Goal: Book appointment/travel/reservation

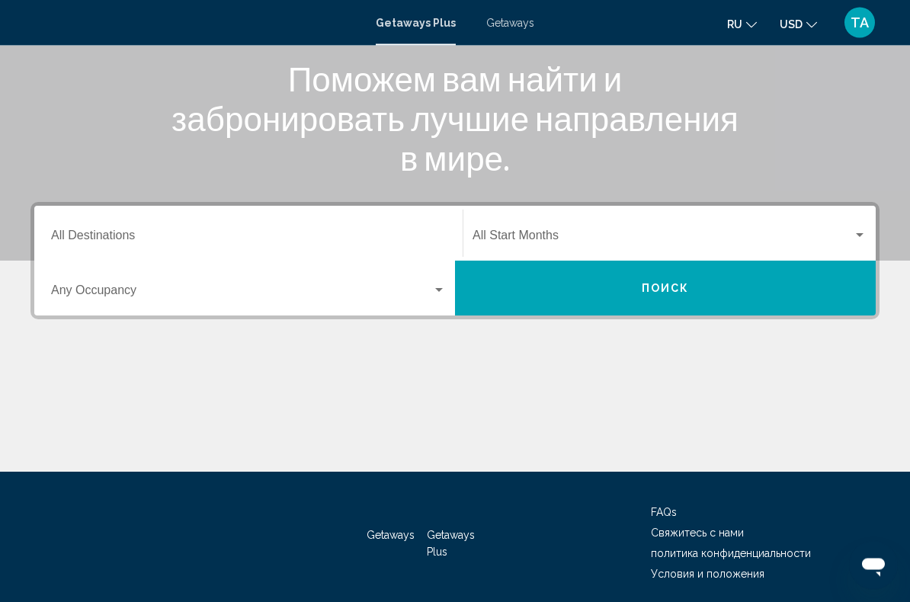
scroll to position [197, 0]
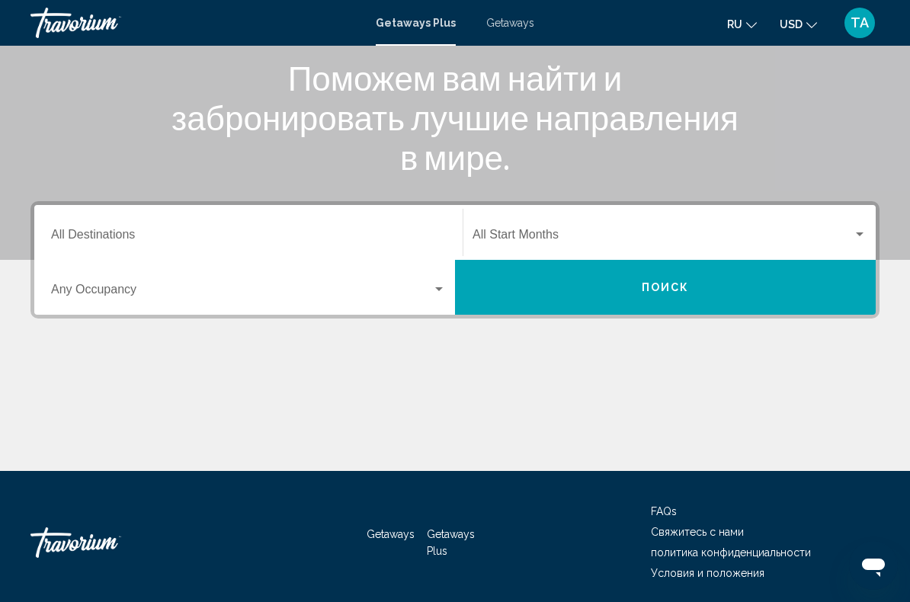
click at [360, 293] on span "Search widget" at bounding box center [241, 293] width 381 height 14
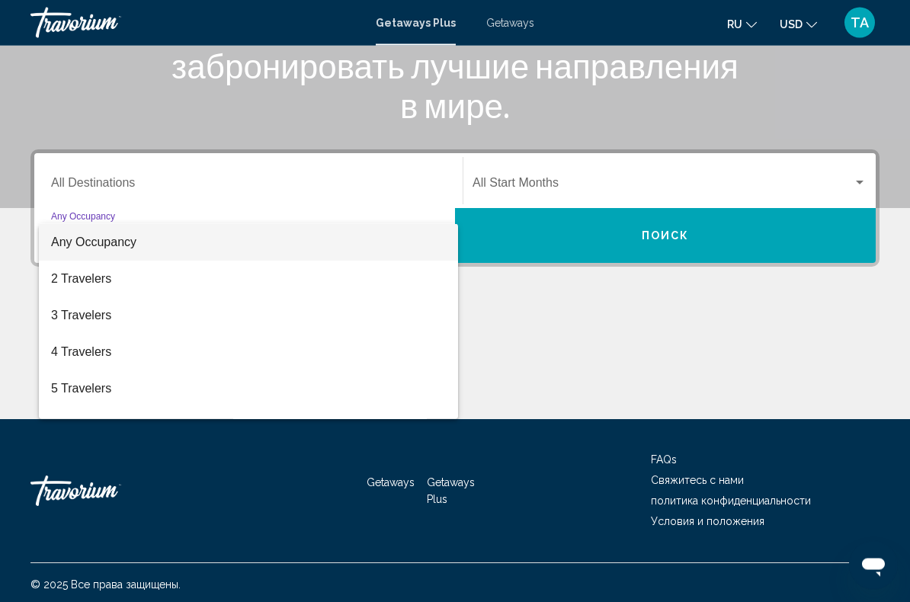
scroll to position [253, 0]
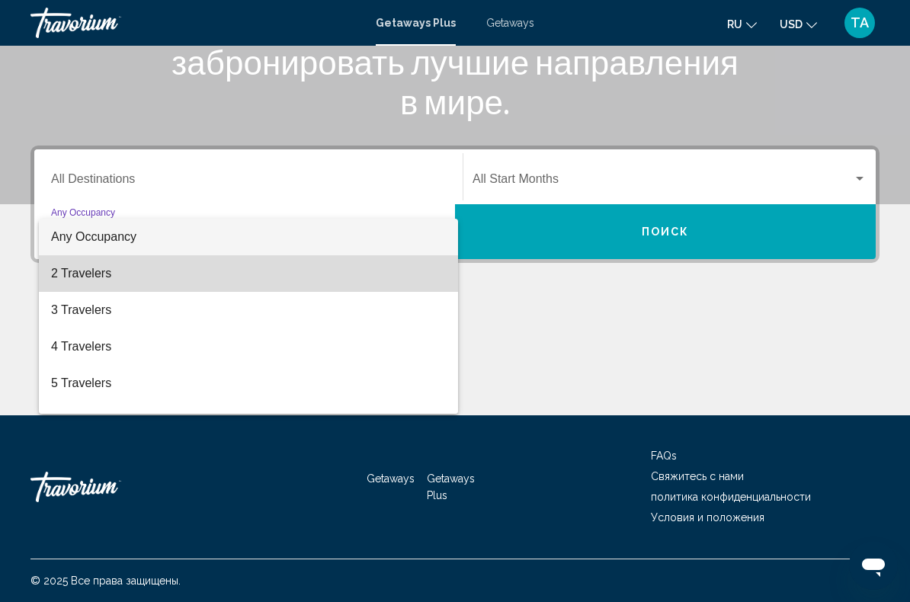
click at [191, 273] on span "2 Travelers" at bounding box center [248, 273] width 395 height 37
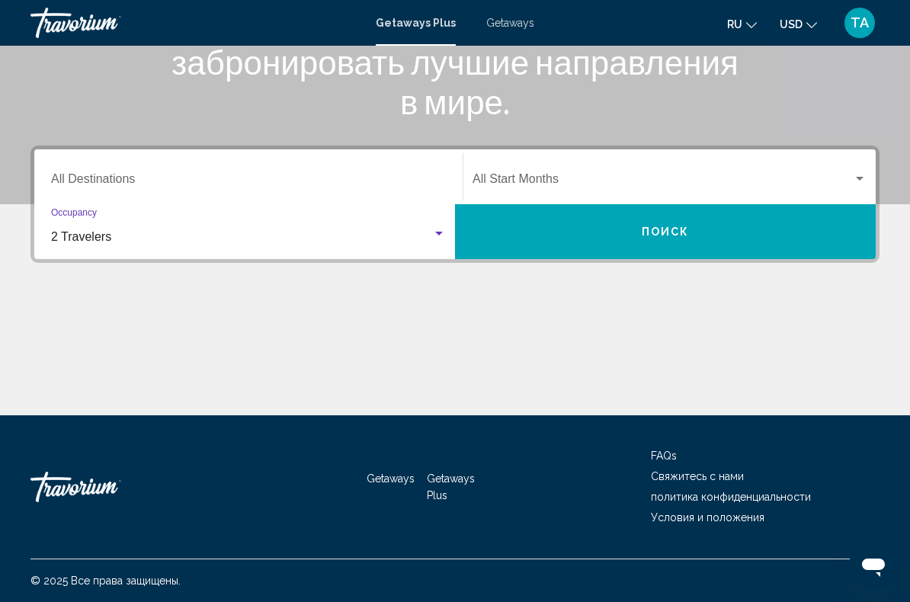
click at [325, 175] on input "Destination All Destinations" at bounding box center [248, 182] width 395 height 14
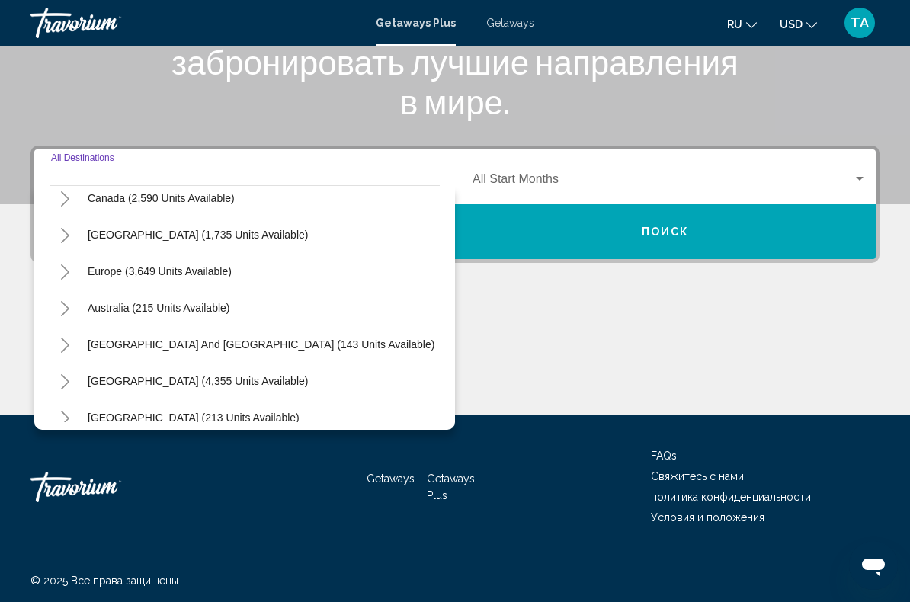
scroll to position [122, 0]
click at [277, 273] on div "Europe (3,649 units available)" at bounding box center [245, 273] width 390 height 37
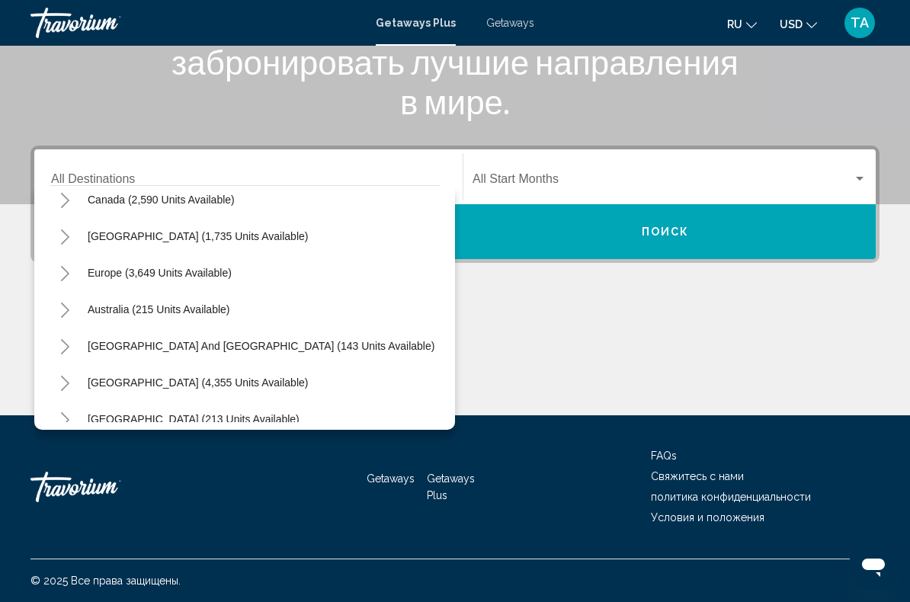
click at [187, 273] on span "Europe (3,649 units available)" at bounding box center [160, 273] width 144 height 12
type input "**********"
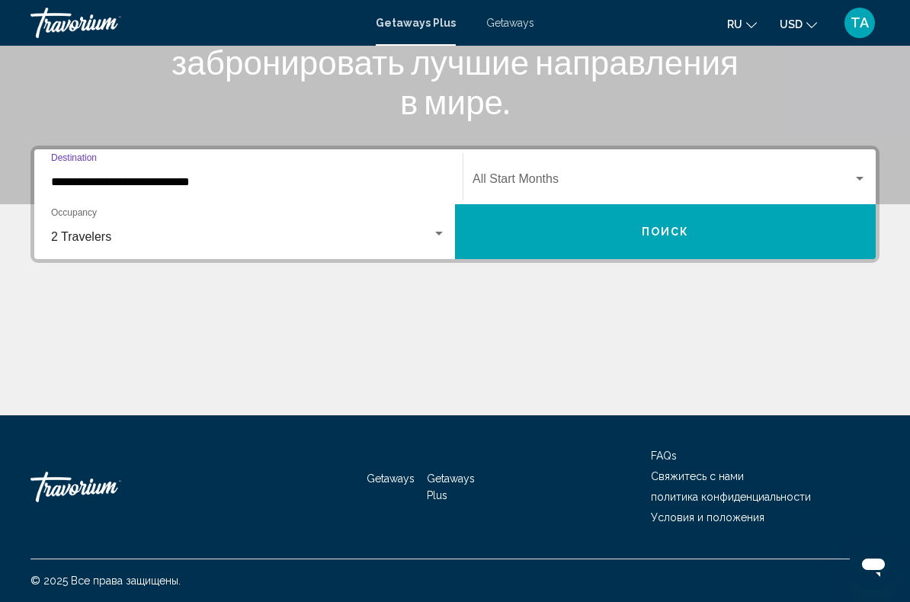
click at [567, 175] on span "Search widget" at bounding box center [663, 182] width 380 height 14
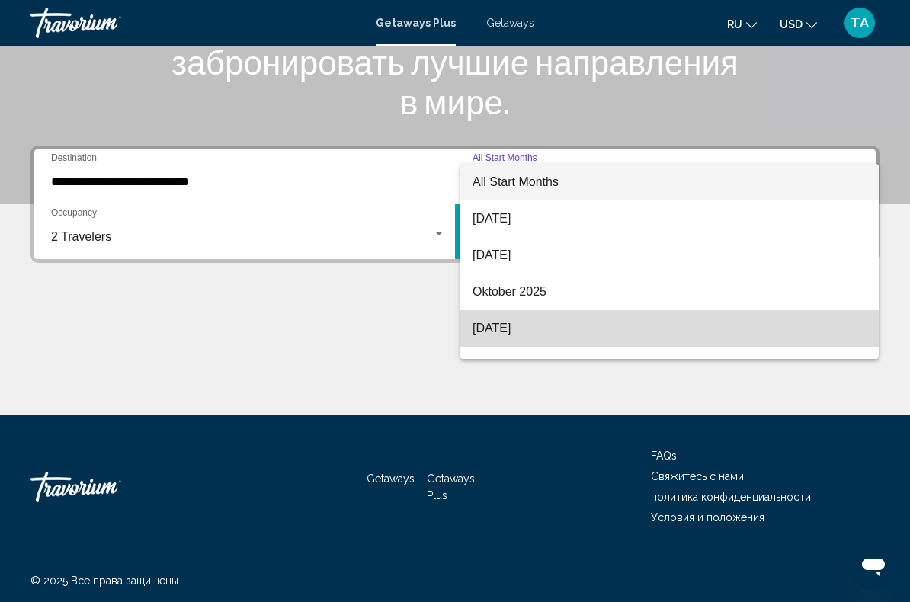
click at [572, 327] on span "[DATE]" at bounding box center [670, 328] width 394 height 37
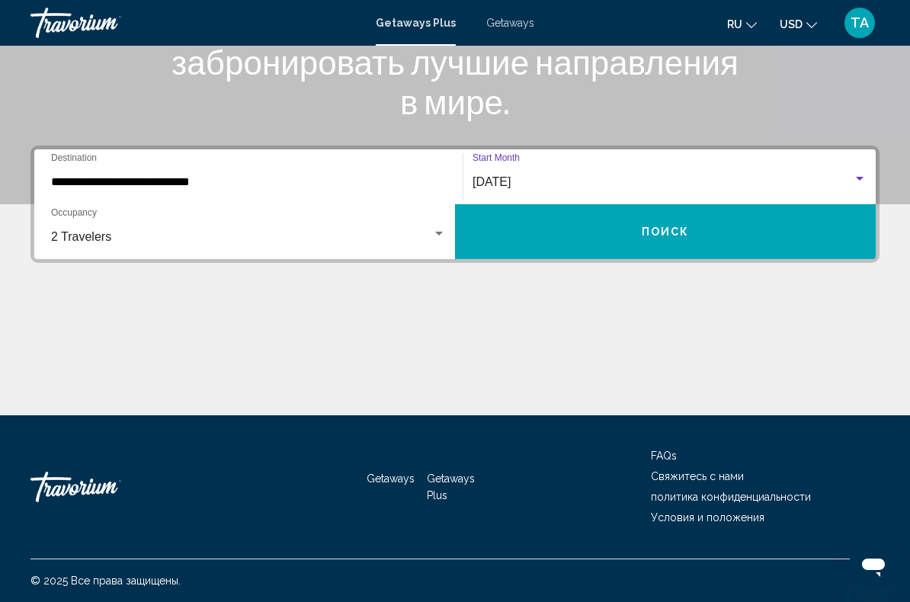
click at [691, 234] on button "Поиск" at bounding box center [665, 231] width 421 height 55
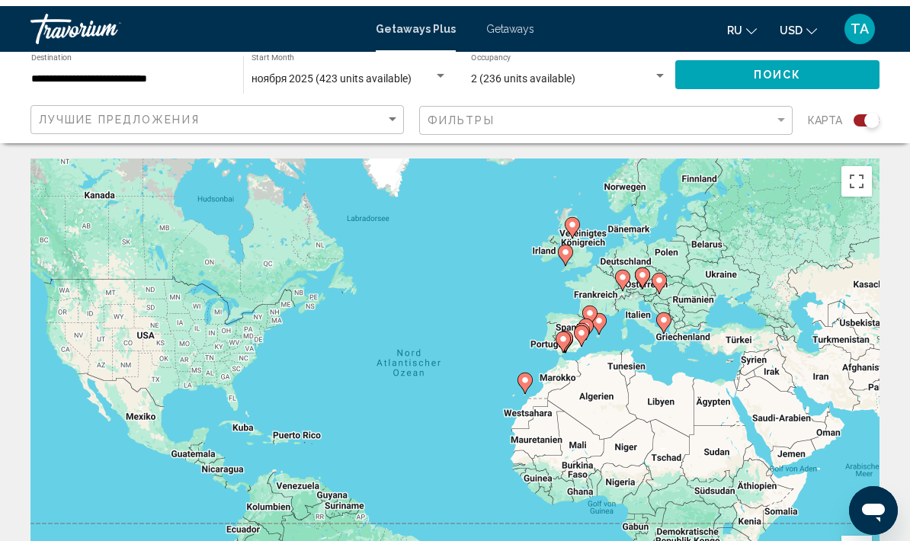
scroll to position [1, 0]
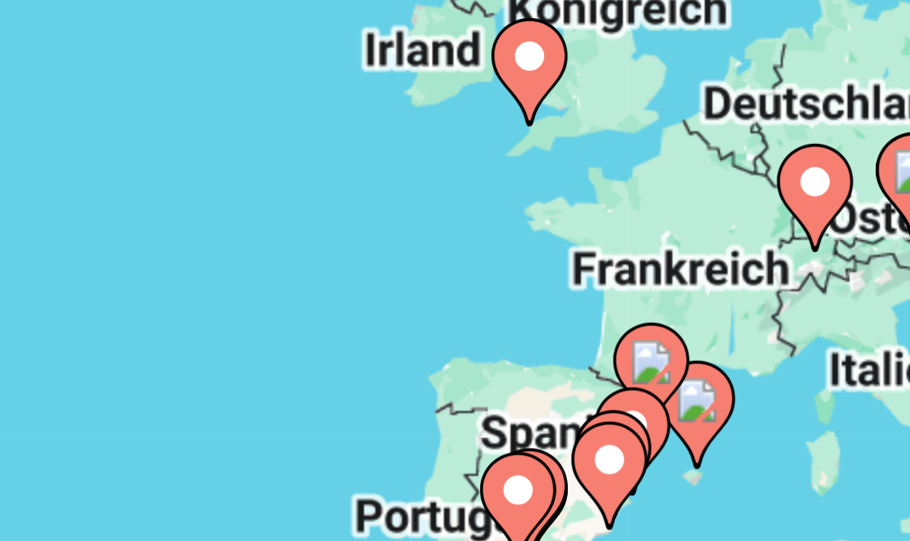
click at [104, 152] on div "Um den Modus zum Ziehen mit der Tastatur zu aktivieren, drückst du Alt + Eingab…" at bounding box center [454, 380] width 849 height 457
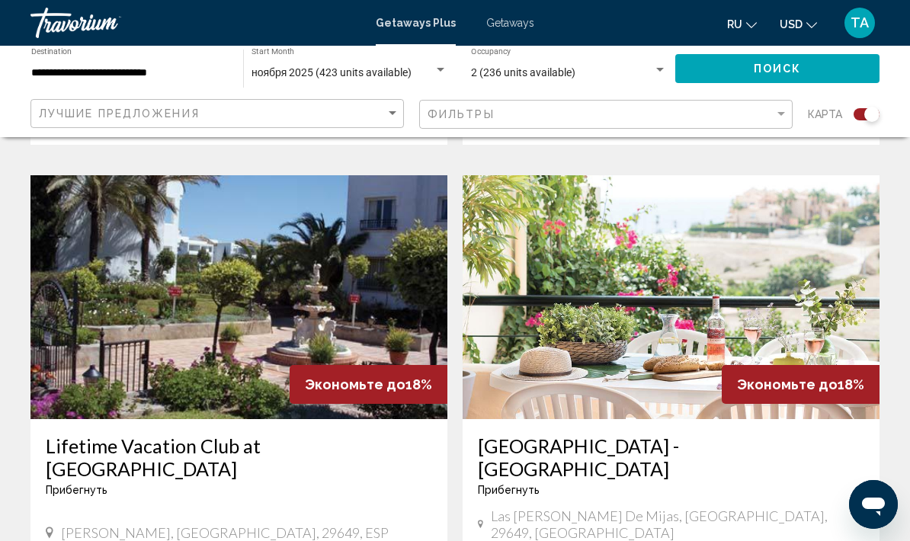
scroll to position [1604, 0]
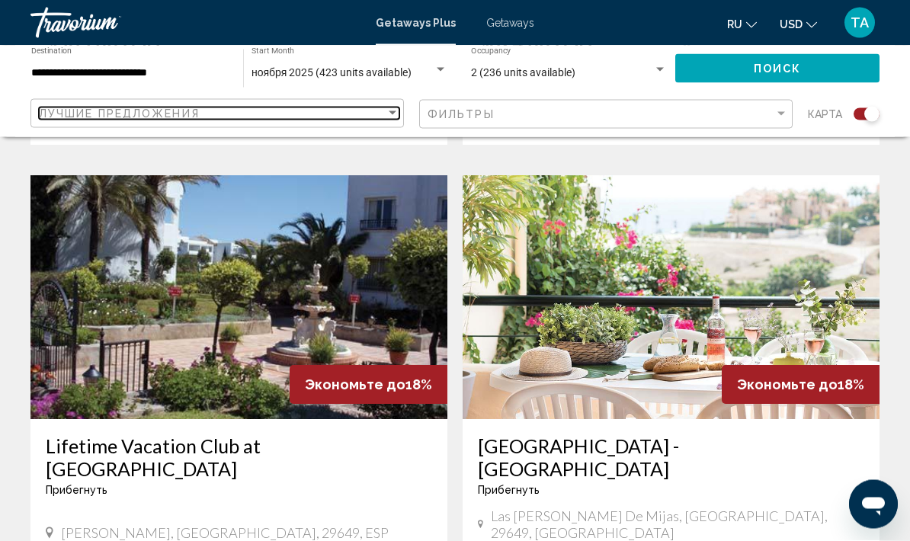
click at [382, 111] on div "Лучшие предложения" at bounding box center [212, 113] width 347 height 12
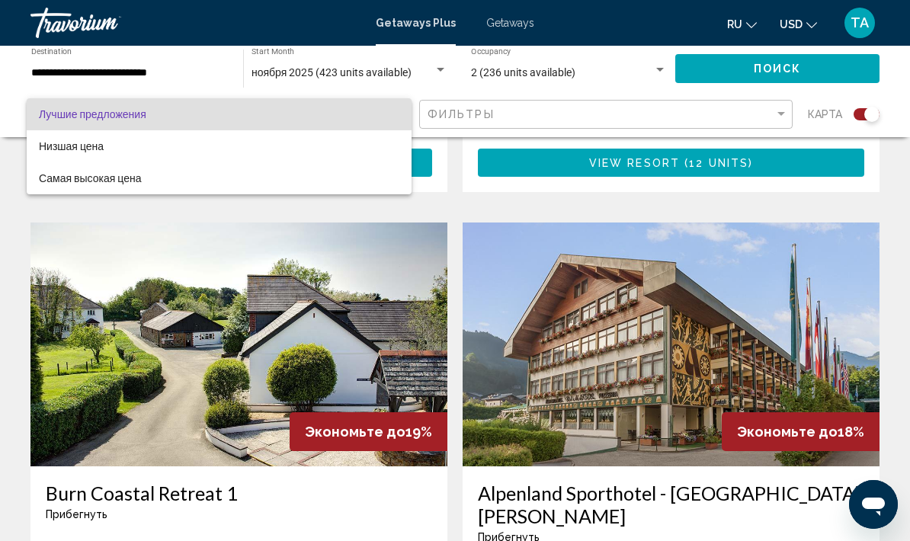
scroll to position [980, 0]
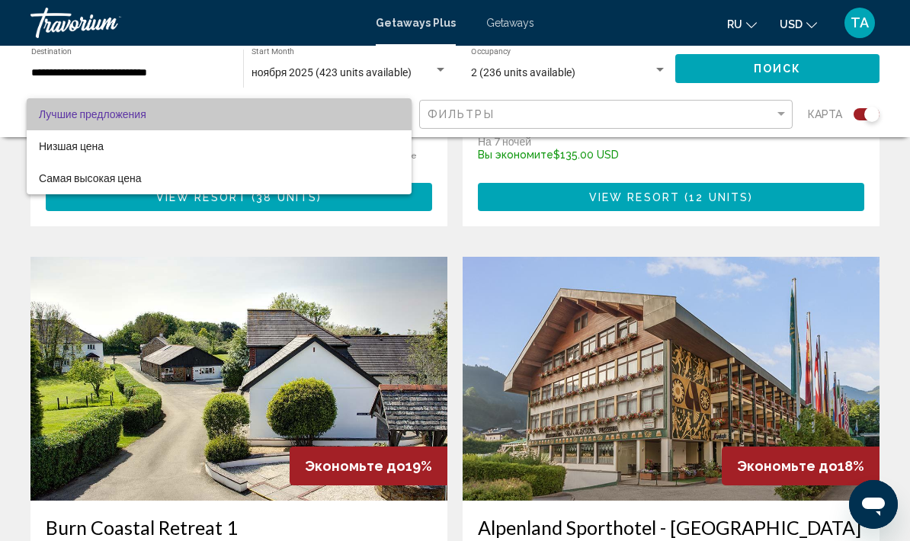
click at [402, 120] on mat-option "Лучшие предложения" at bounding box center [219, 114] width 385 height 32
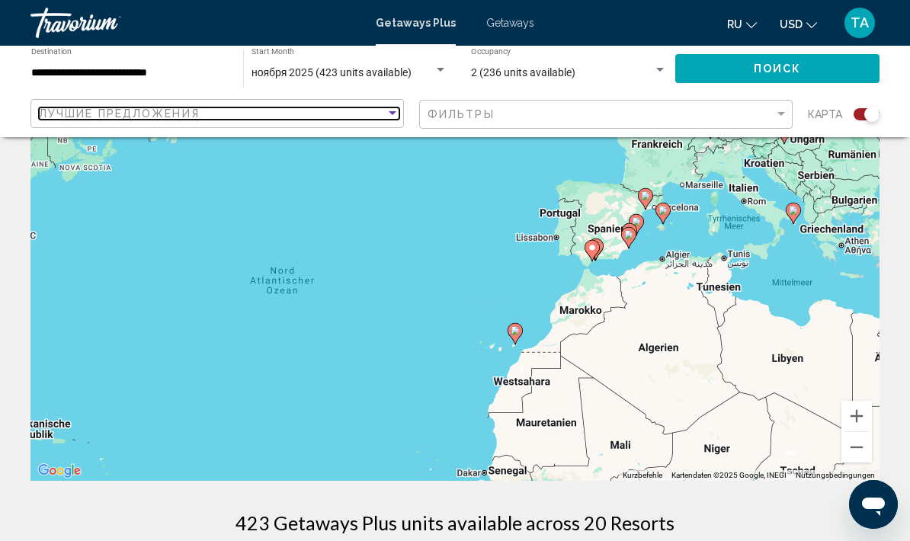
scroll to position [0, 0]
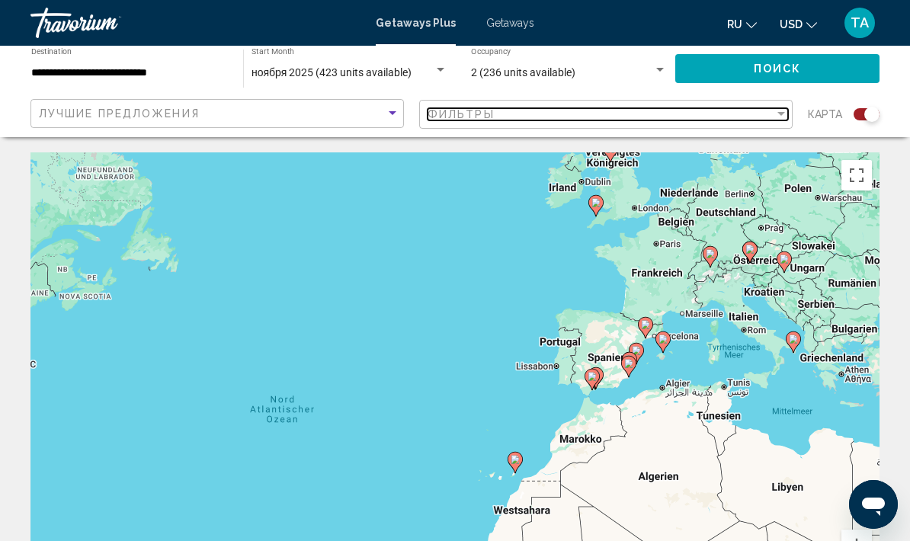
click at [771, 119] on div "Фильтры" at bounding box center [601, 114] width 347 height 12
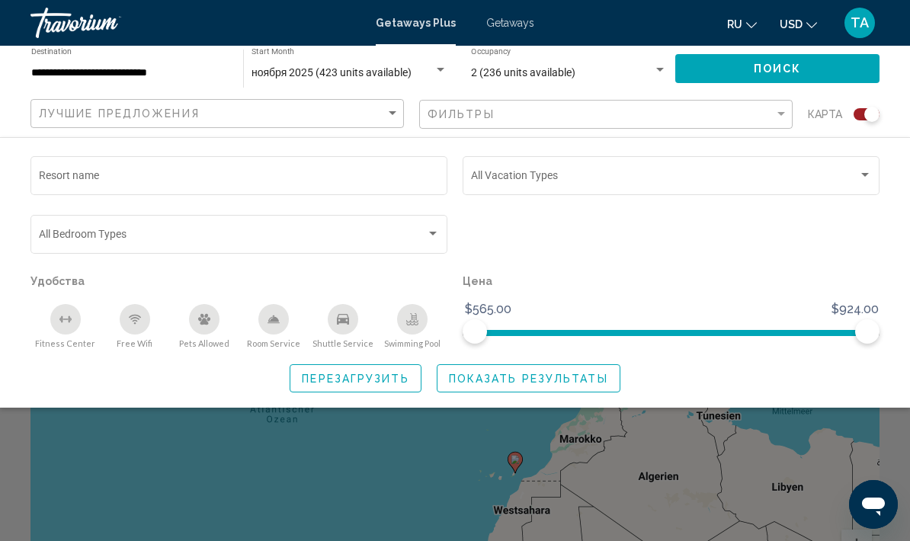
click at [325, 180] on input "Resort name" at bounding box center [239, 178] width 401 height 12
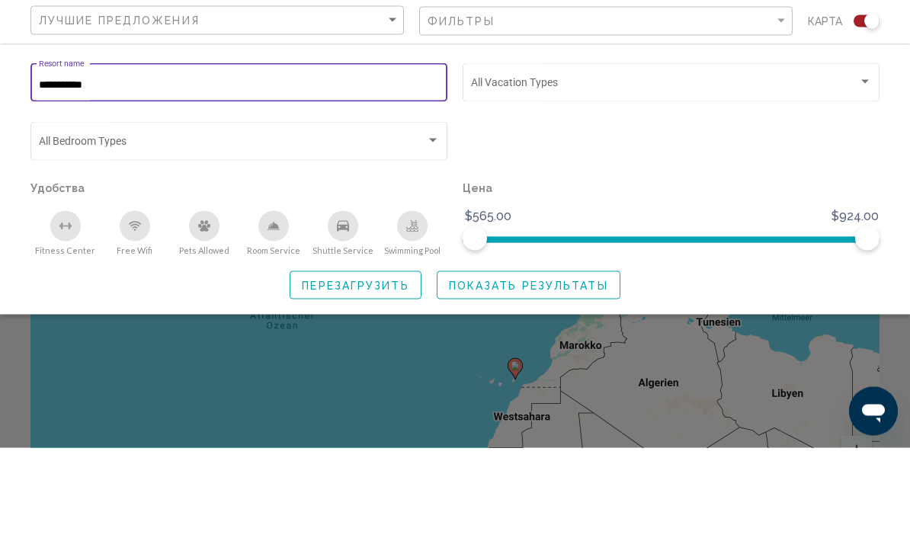
type input "**********"
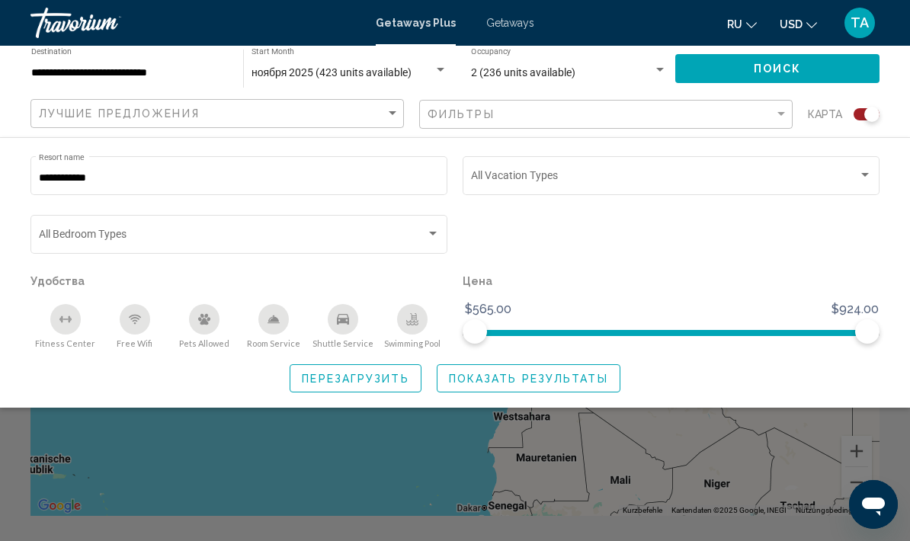
click at [598, 390] on button "Показать результаты" at bounding box center [529, 378] width 184 height 28
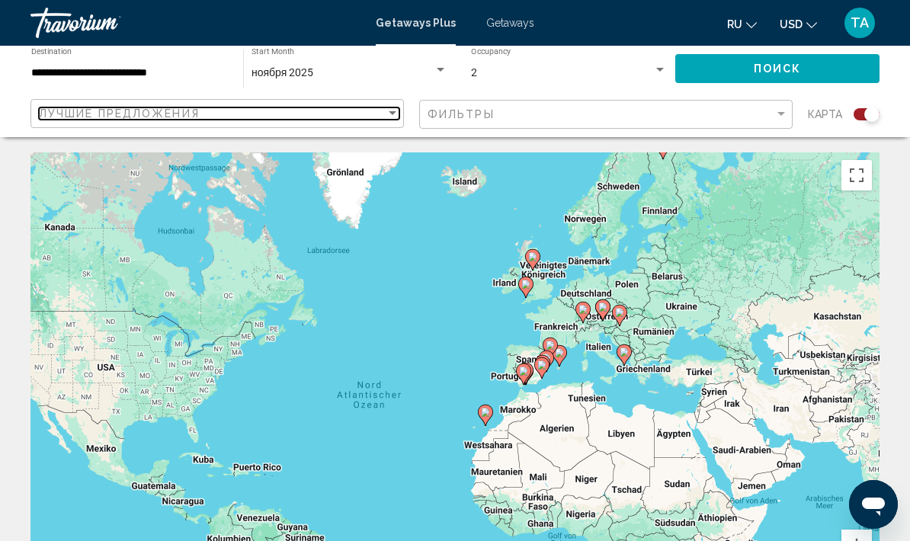
click at [360, 117] on div "Лучшие предложения" at bounding box center [212, 113] width 347 height 12
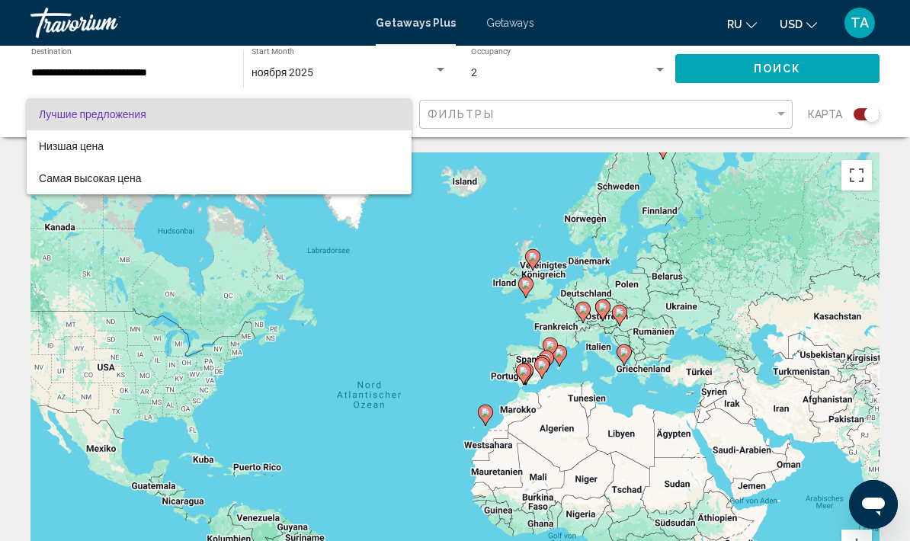
click at [530, 228] on div at bounding box center [455, 270] width 910 height 541
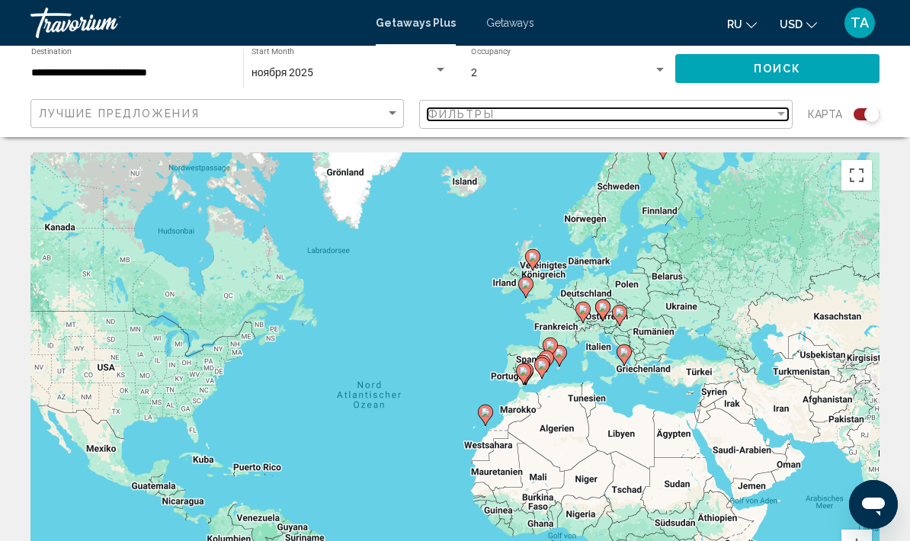
click at [542, 117] on div "Фильтры" at bounding box center [601, 114] width 347 height 12
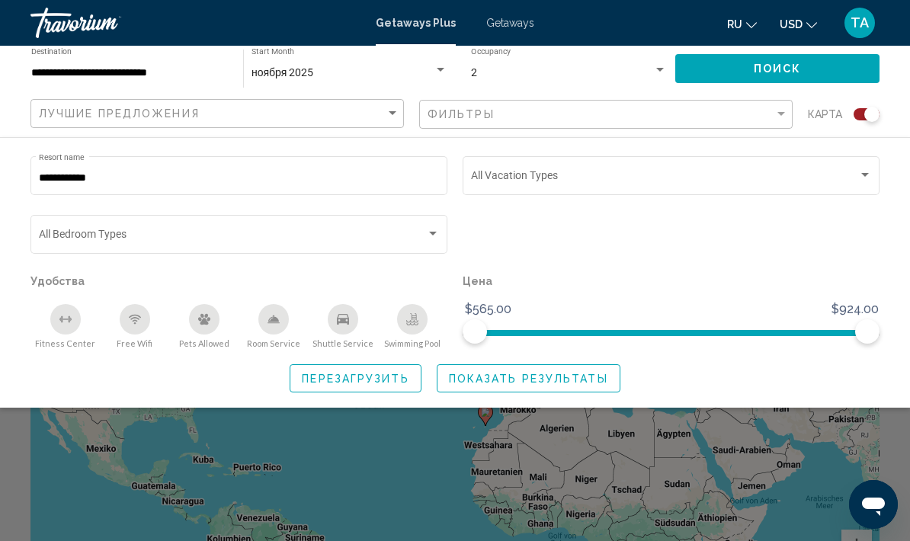
click at [327, 175] on input "**********" at bounding box center [239, 178] width 401 height 12
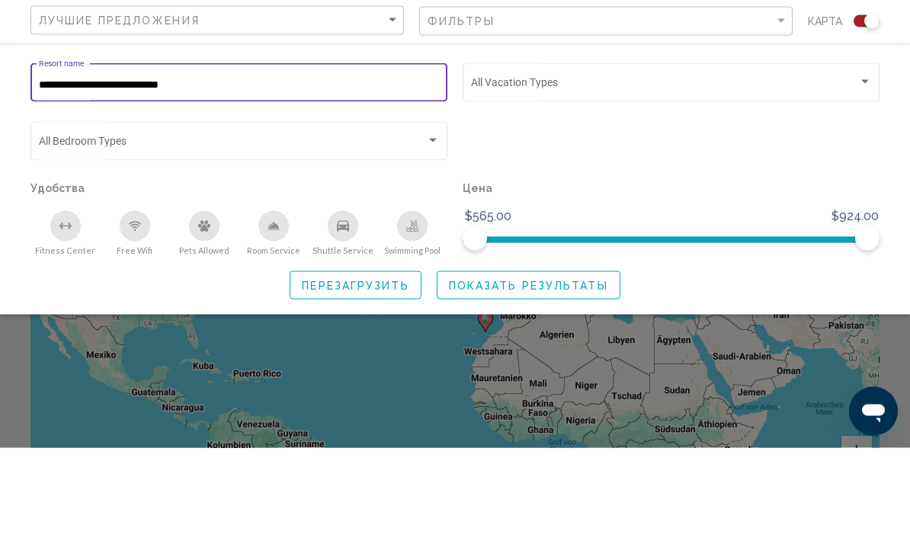
scroll to position [94, 0]
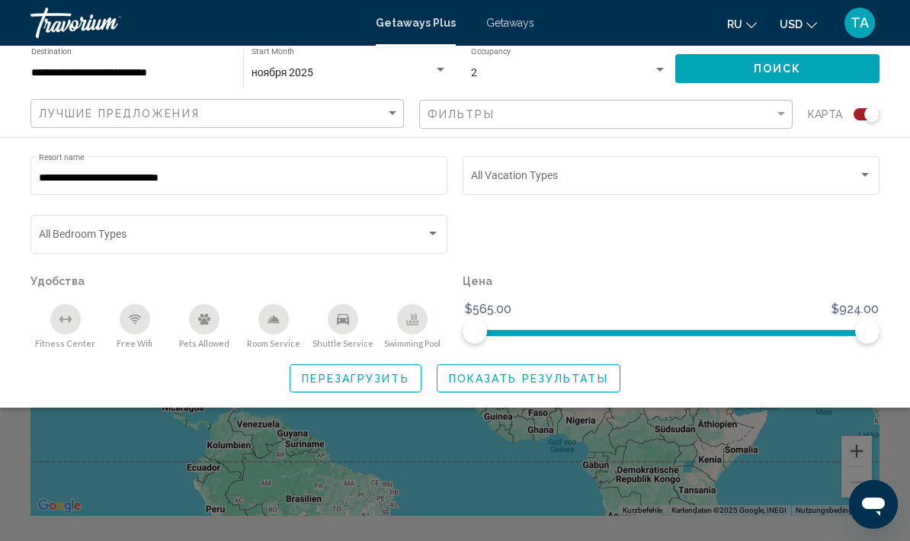
type input "**********"
click at [788, 68] on span "Поиск" at bounding box center [778, 69] width 48 height 12
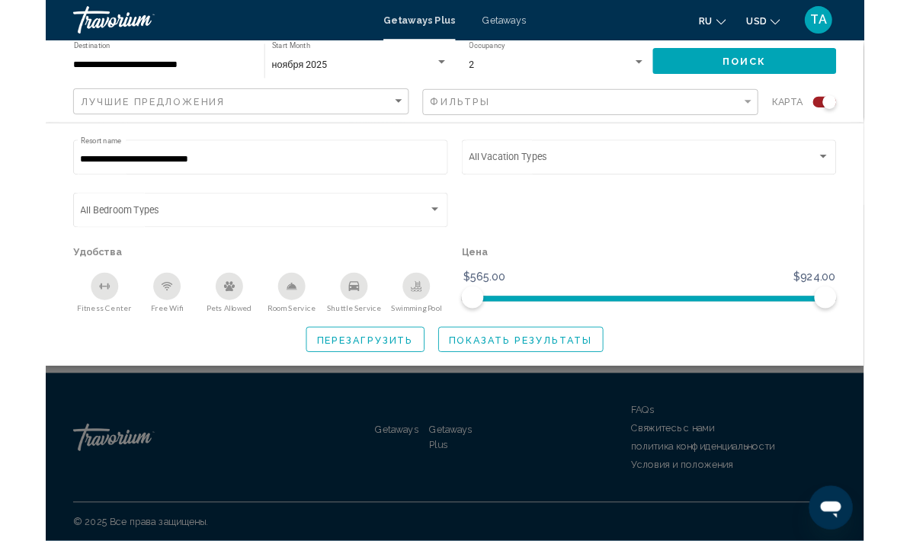
scroll to position [320, 0]
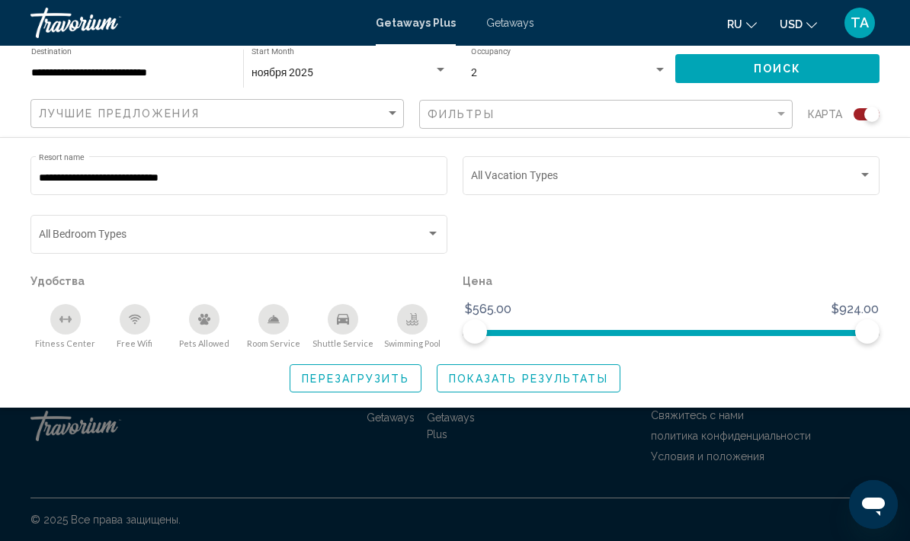
click at [513, 24] on span "Getaways" at bounding box center [510, 23] width 48 height 12
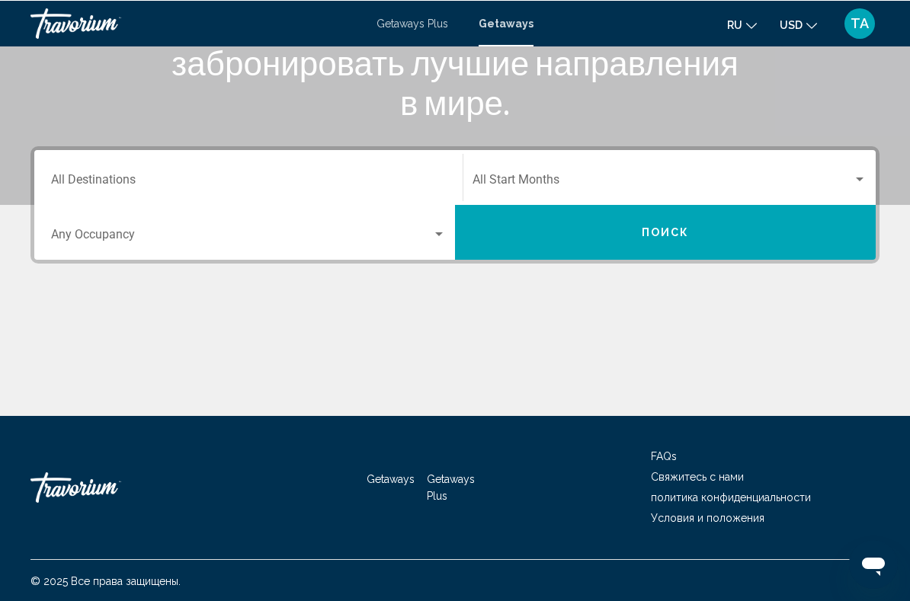
scroll to position [254, 0]
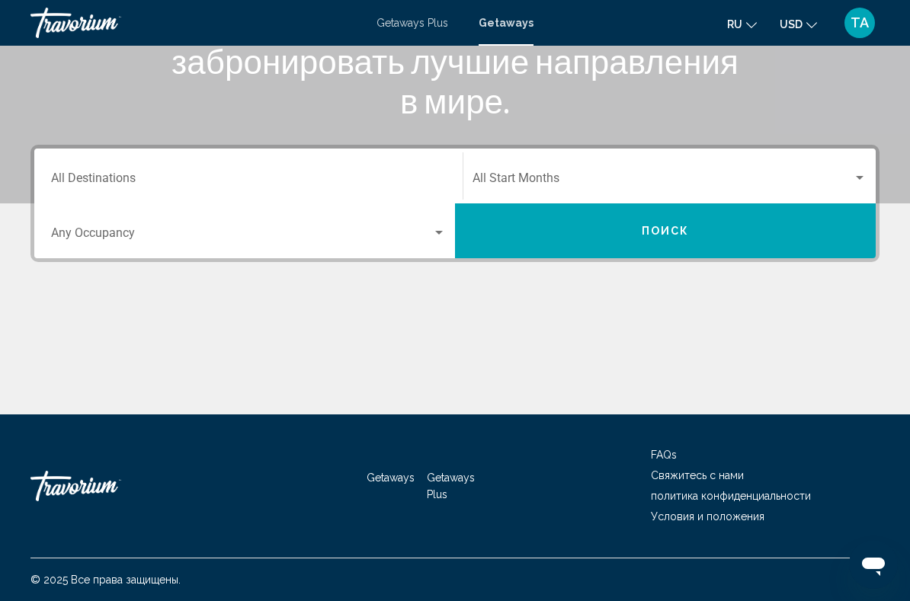
click at [367, 178] on input "Destination All Destinations" at bounding box center [248, 182] width 395 height 14
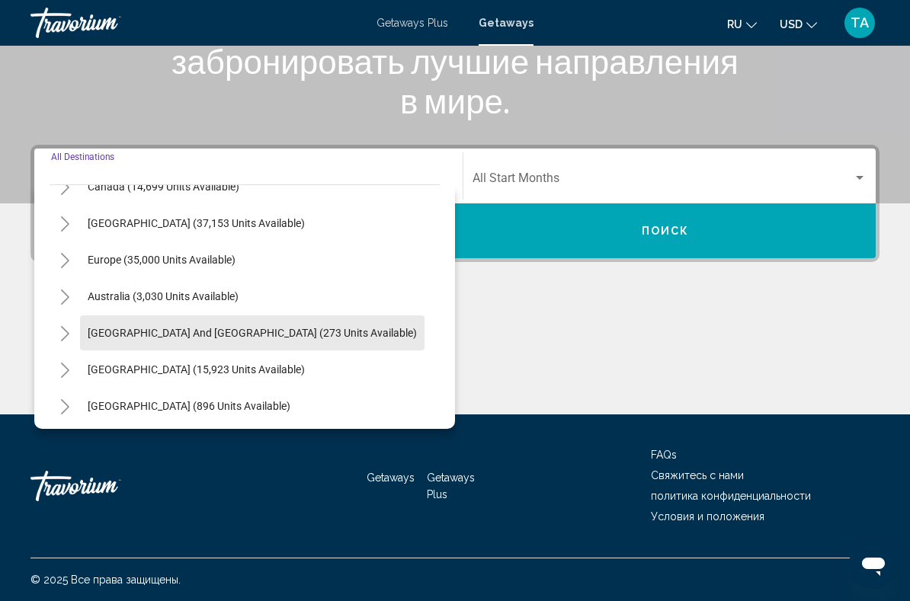
scroll to position [117, 0]
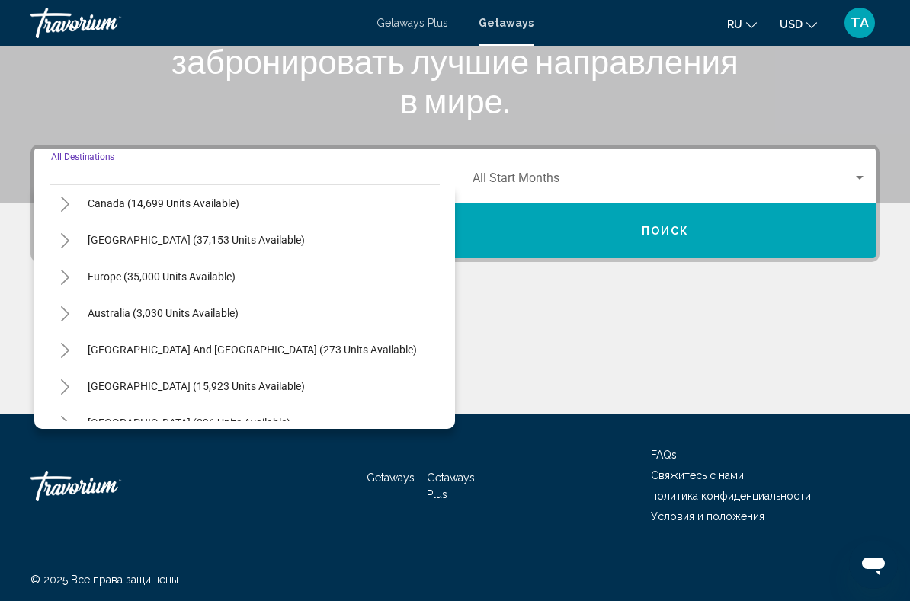
click at [241, 281] on button "Europe (35,000 units available)" at bounding box center [161, 276] width 163 height 35
type input "**********"
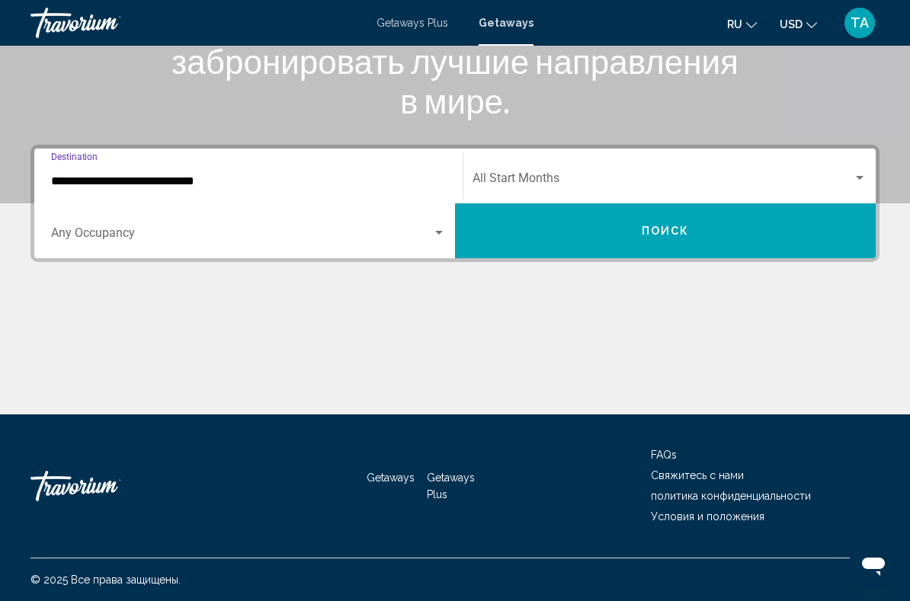
click at [624, 181] on span "Search widget" at bounding box center [663, 182] width 380 height 14
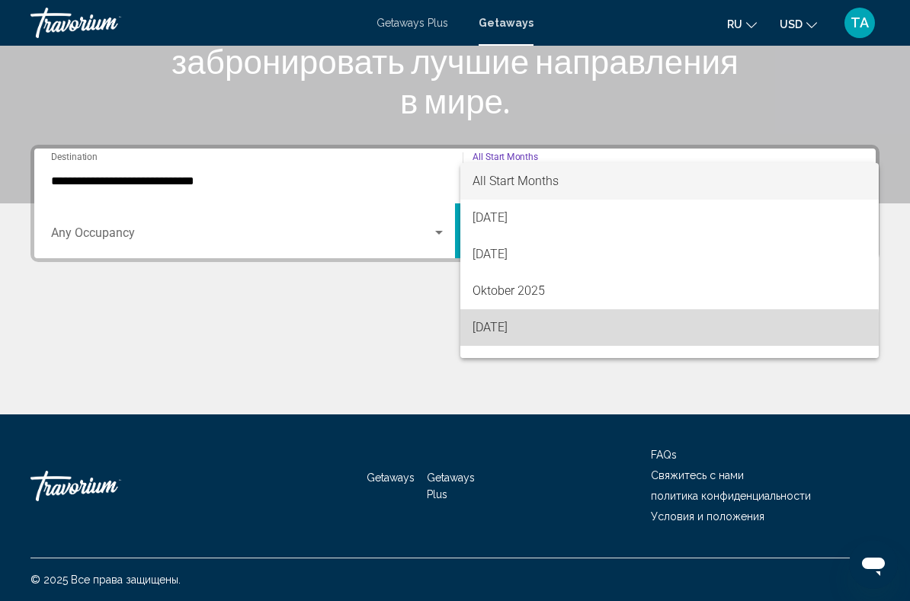
click at [554, 335] on span "[DATE]" at bounding box center [670, 327] width 394 height 37
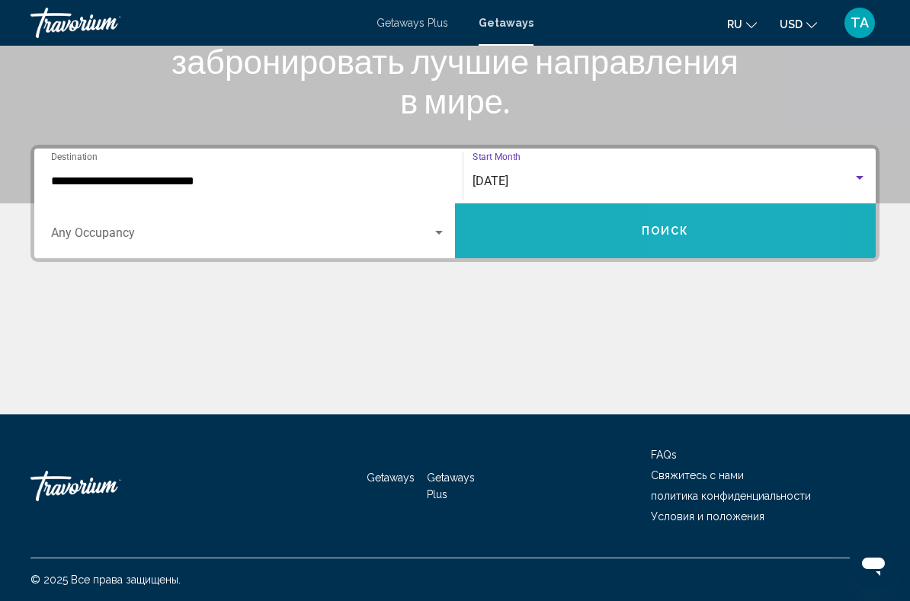
click at [717, 232] on button "Поиск" at bounding box center [665, 231] width 421 height 55
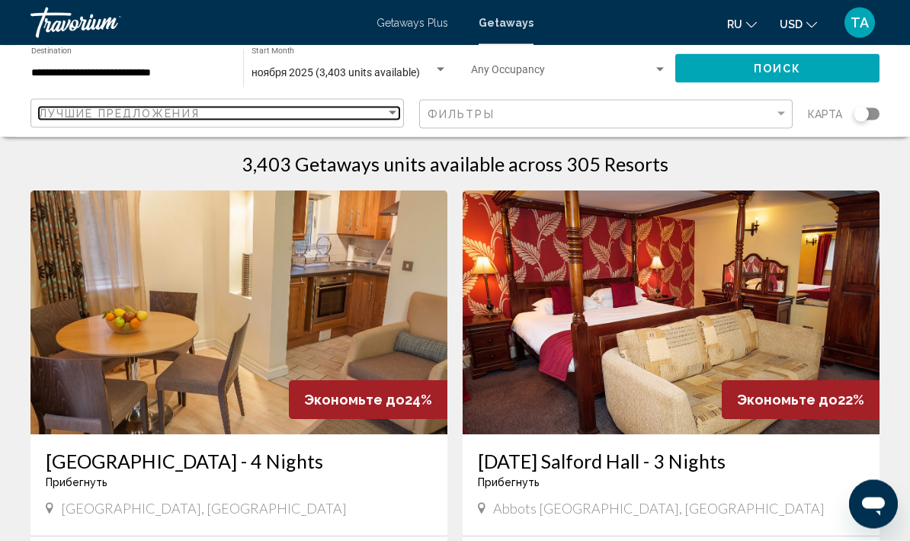
click at [336, 117] on div "Лучшие предложения" at bounding box center [212, 113] width 347 height 12
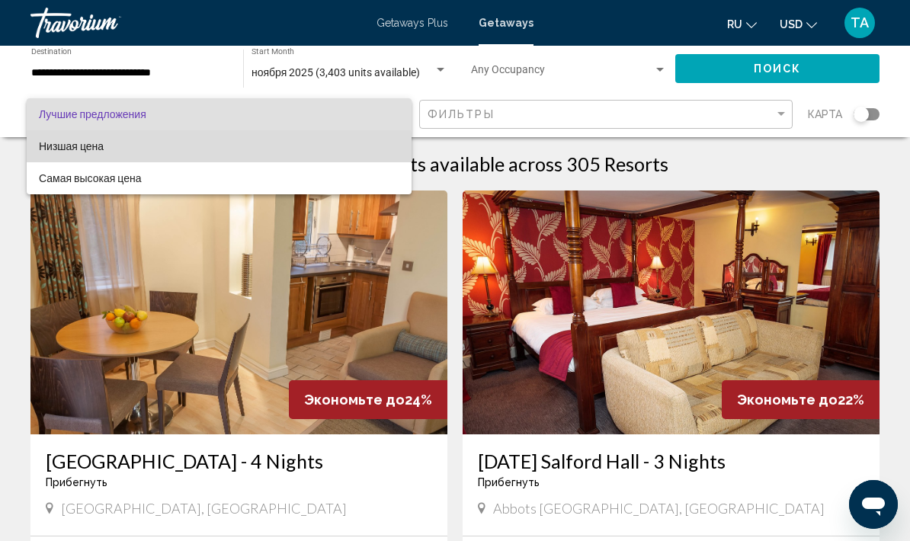
click at [85, 155] on span "Низшая цена" at bounding box center [219, 146] width 361 height 32
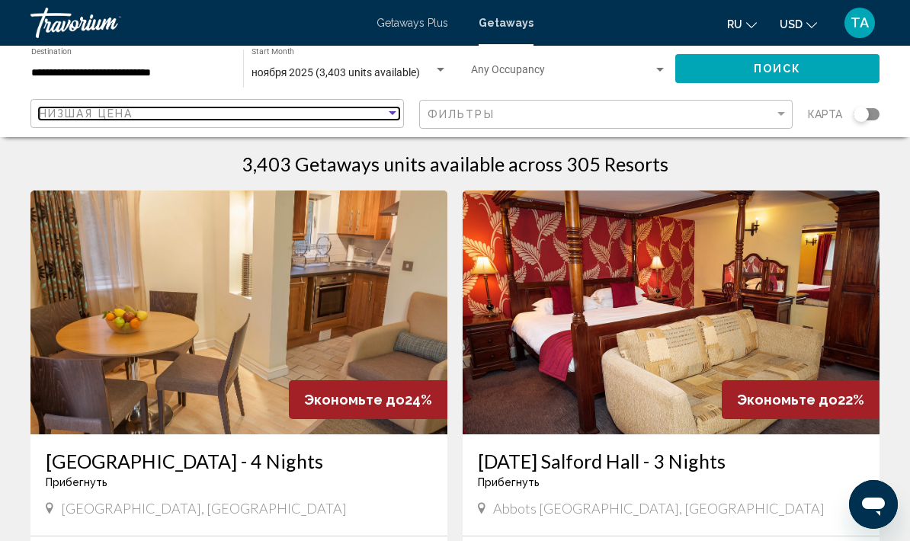
scroll to position [0, 0]
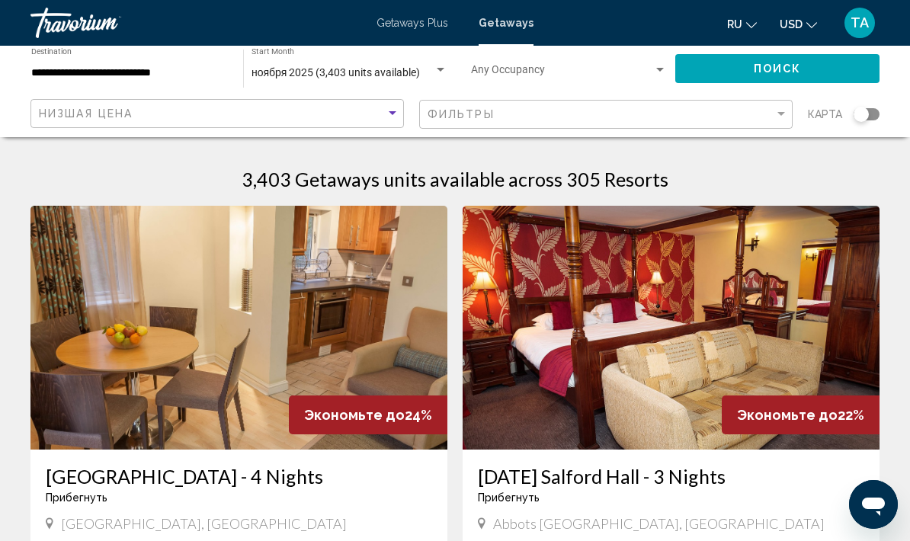
click at [577, 78] on span "Search widget" at bounding box center [562, 73] width 183 height 12
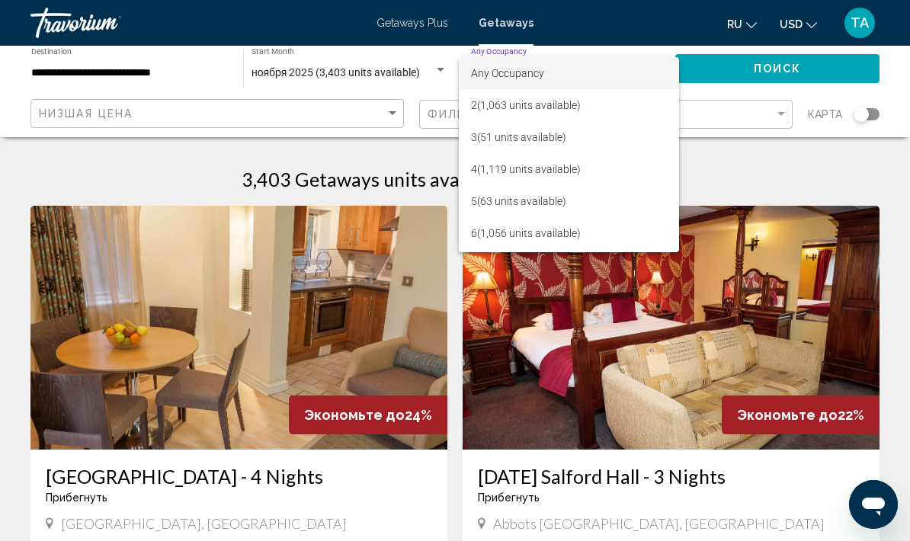
click at [813, 189] on div at bounding box center [455, 270] width 910 height 541
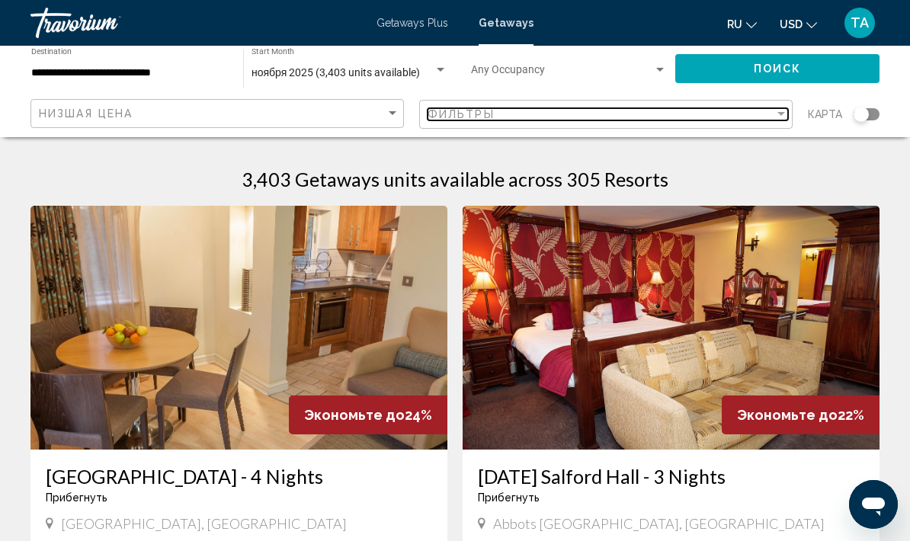
click at [777, 118] on div "Filter" at bounding box center [781, 114] width 14 height 12
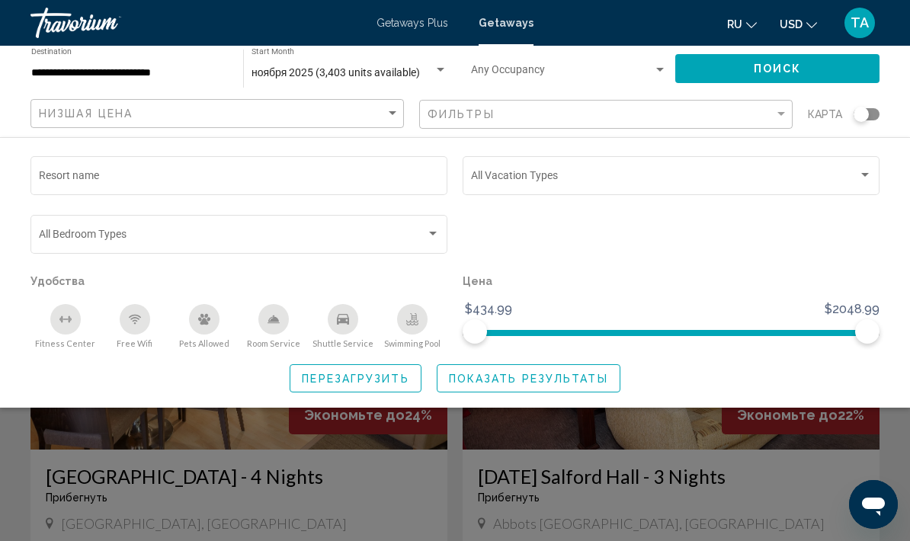
click at [308, 183] on input "Resort name" at bounding box center [239, 178] width 401 height 12
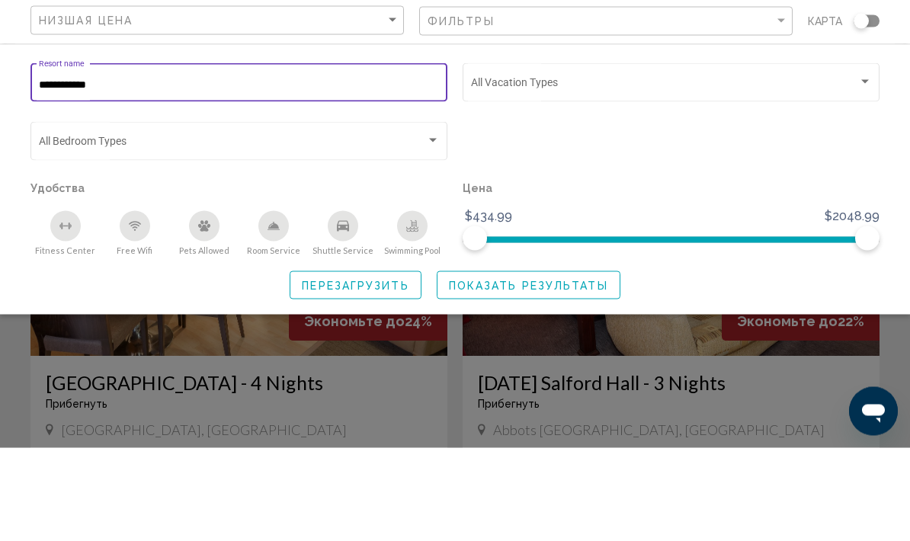
scroll to position [94, 0]
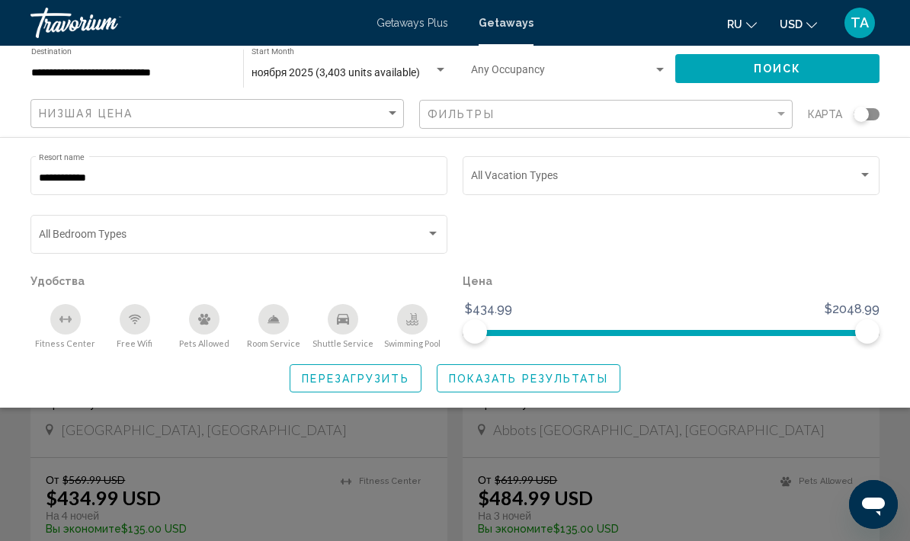
type input "**********"
click at [837, 66] on button "Поиск" at bounding box center [777, 68] width 205 height 28
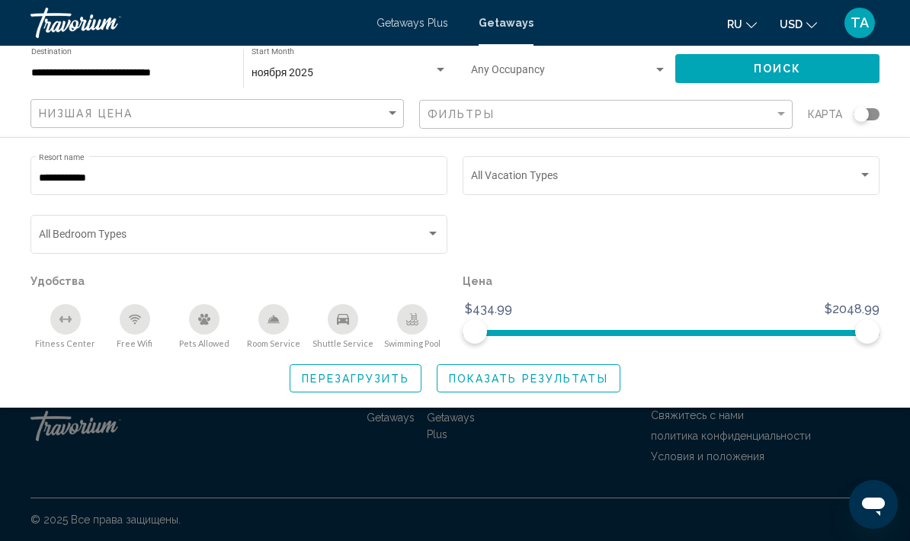
click at [93, 27] on div "Travorium" at bounding box center [106, 23] width 152 height 30
